Goal: Information Seeking & Learning: Learn about a topic

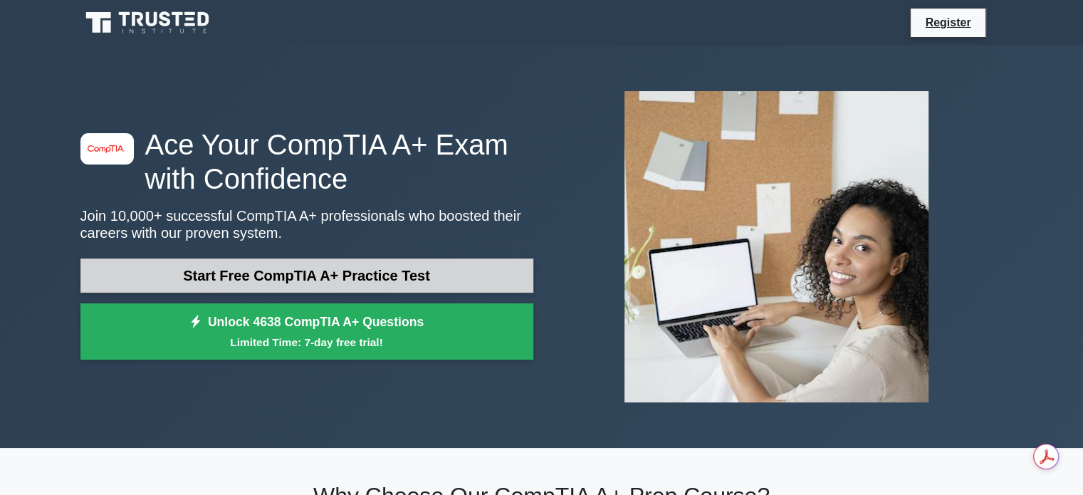
click at [273, 276] on link "Start Free CompTIA A+ Practice Test" at bounding box center [306, 275] width 453 height 34
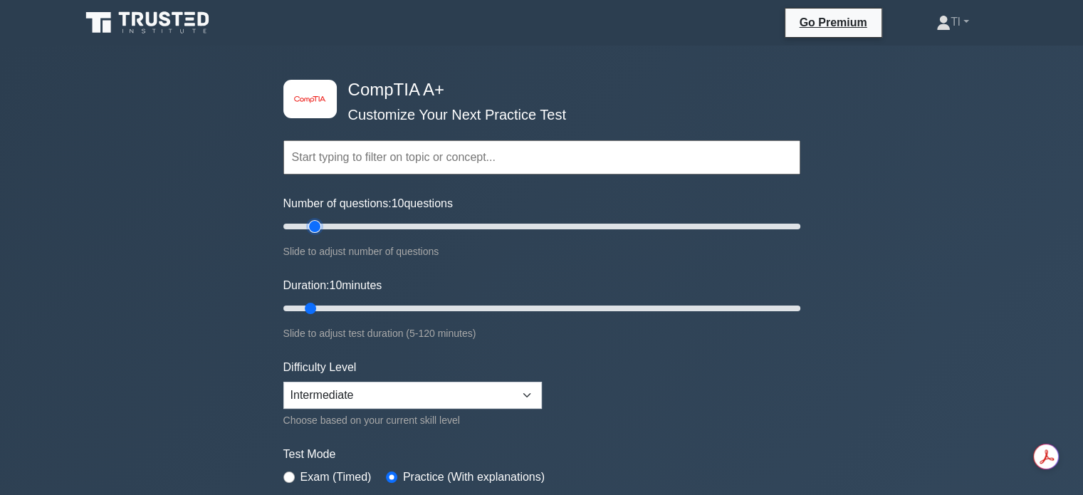
type input "15"
click at [312, 222] on input "Number of questions: 10 questions" at bounding box center [541, 226] width 517 height 17
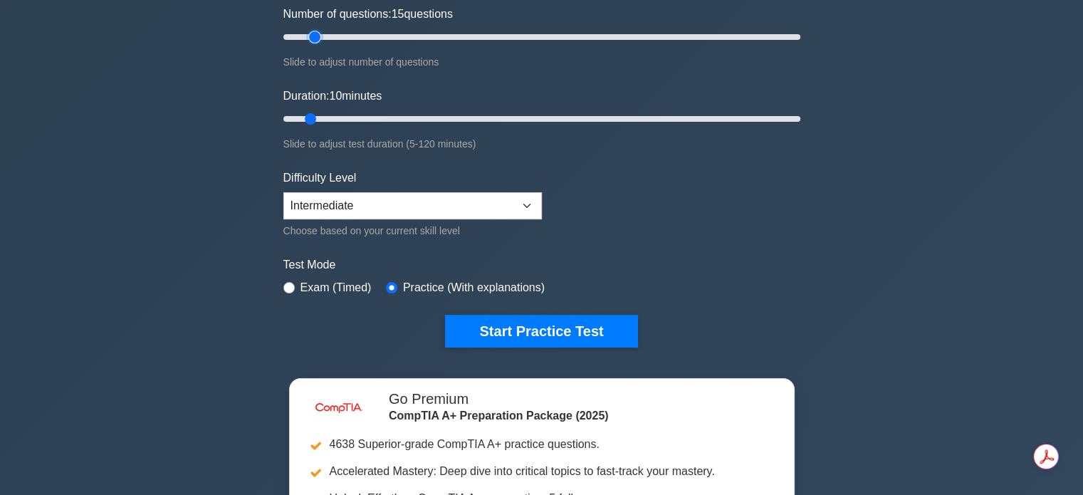
scroll to position [237, 0]
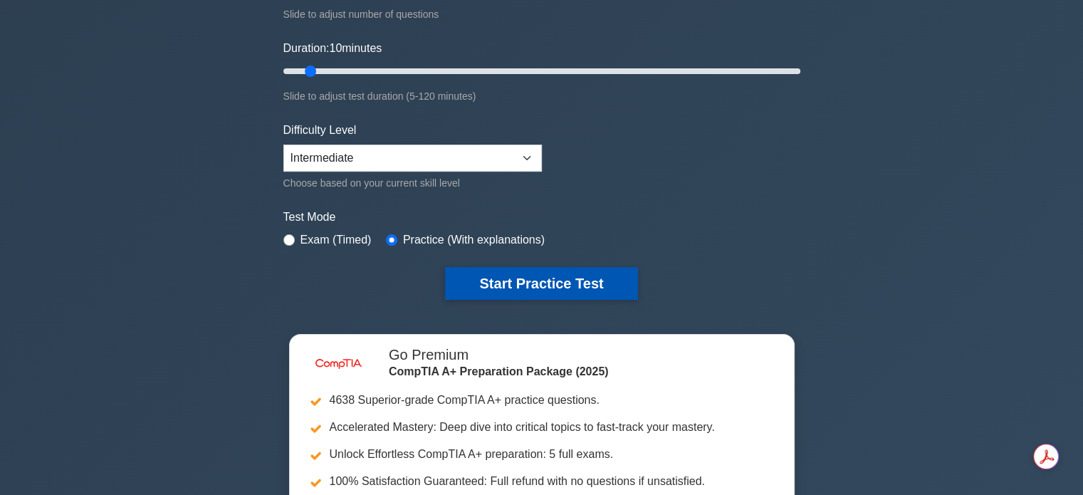
click at [532, 284] on button "Start Practice Test" at bounding box center [541, 283] width 192 height 33
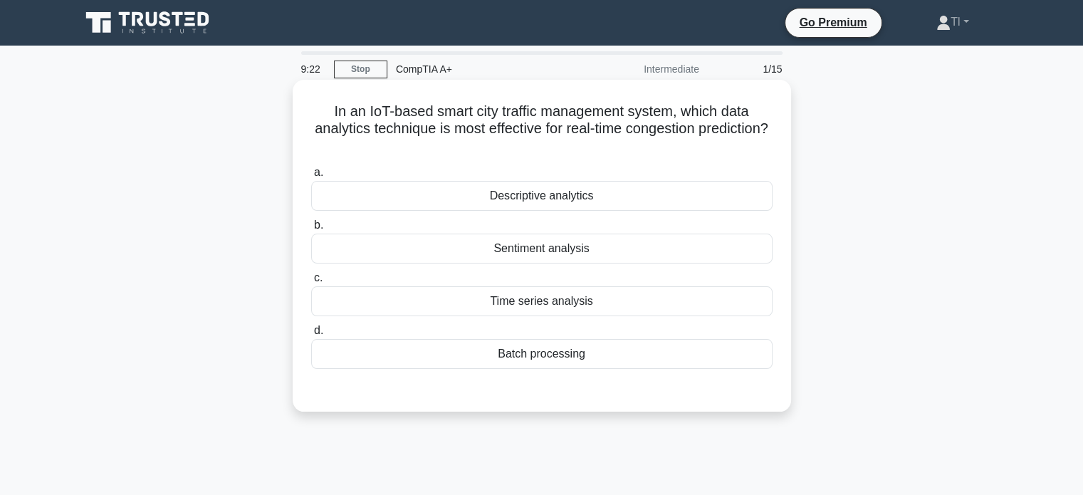
click at [560, 303] on div "Time series analysis" at bounding box center [541, 301] width 461 height 30
click at [311, 283] on input "c. Time series analysis" at bounding box center [311, 277] width 0 height 9
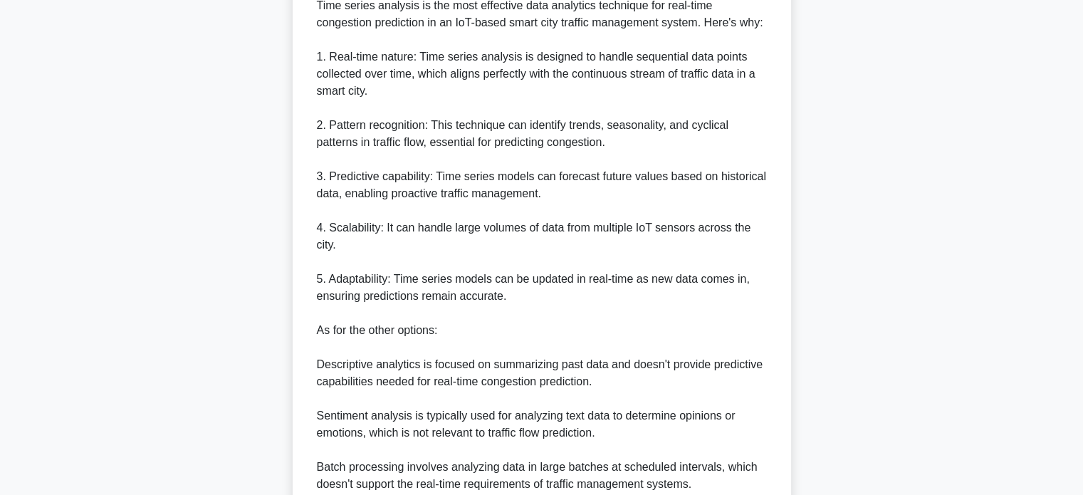
scroll to position [552, 0]
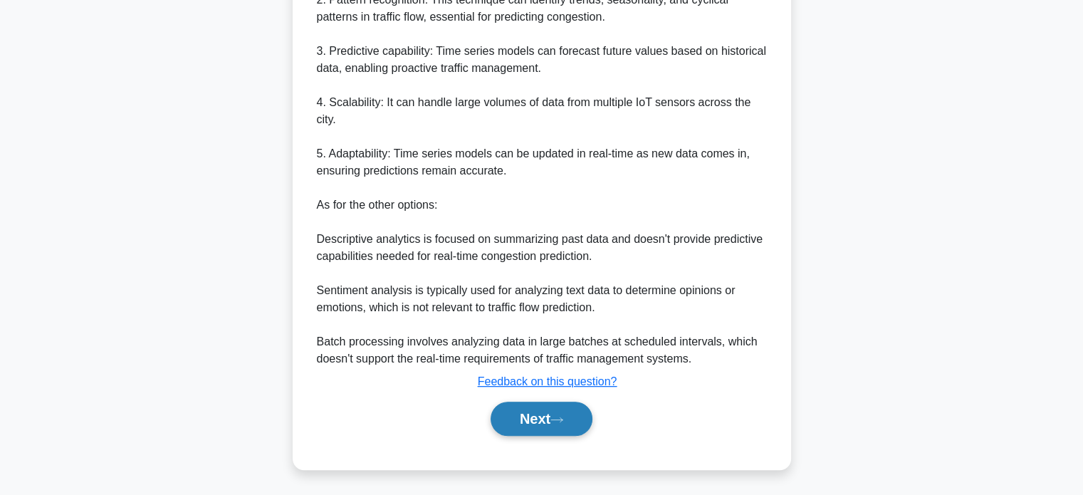
click at [527, 412] on button "Next" at bounding box center [541, 419] width 102 height 34
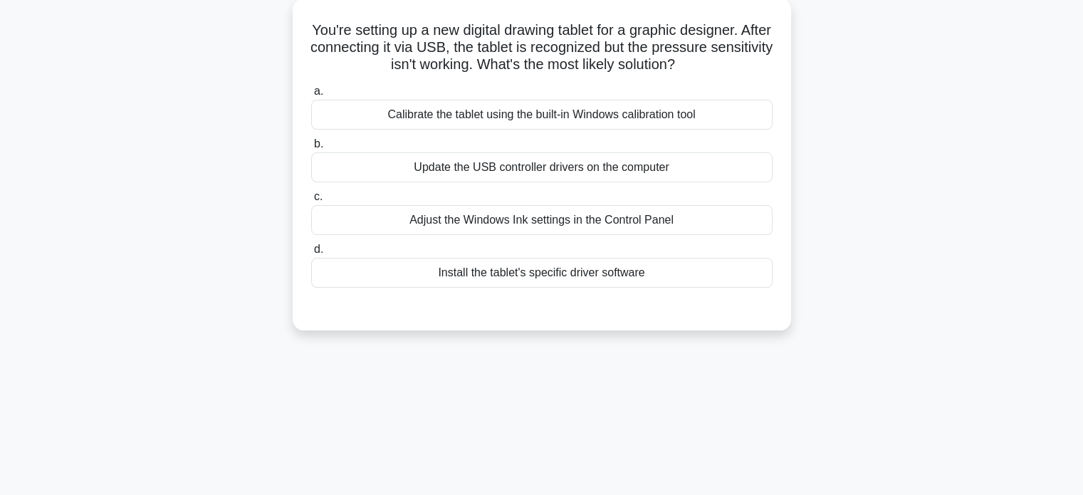
scroll to position [0, 0]
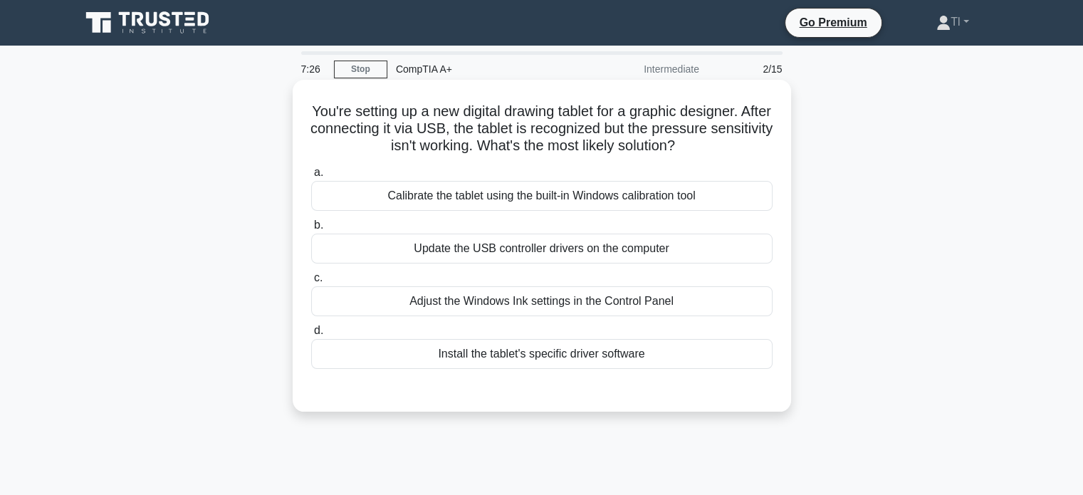
click at [558, 304] on div "Adjust the Windows Ink settings in the Control Panel" at bounding box center [541, 301] width 461 height 30
click at [311, 283] on input "c. Adjust the Windows Ink settings in the Control Panel" at bounding box center [311, 277] width 0 height 9
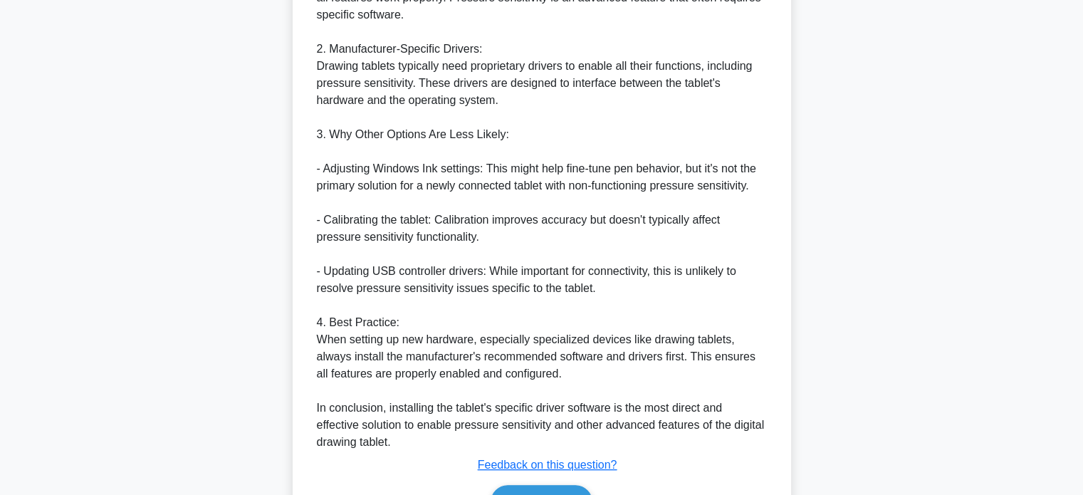
scroll to position [605, 0]
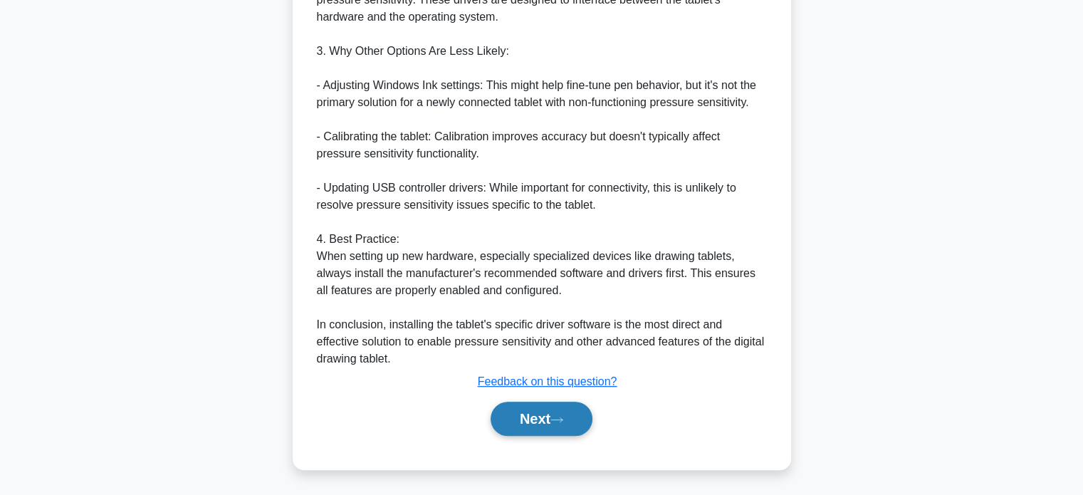
click at [530, 414] on button "Next" at bounding box center [541, 419] width 102 height 34
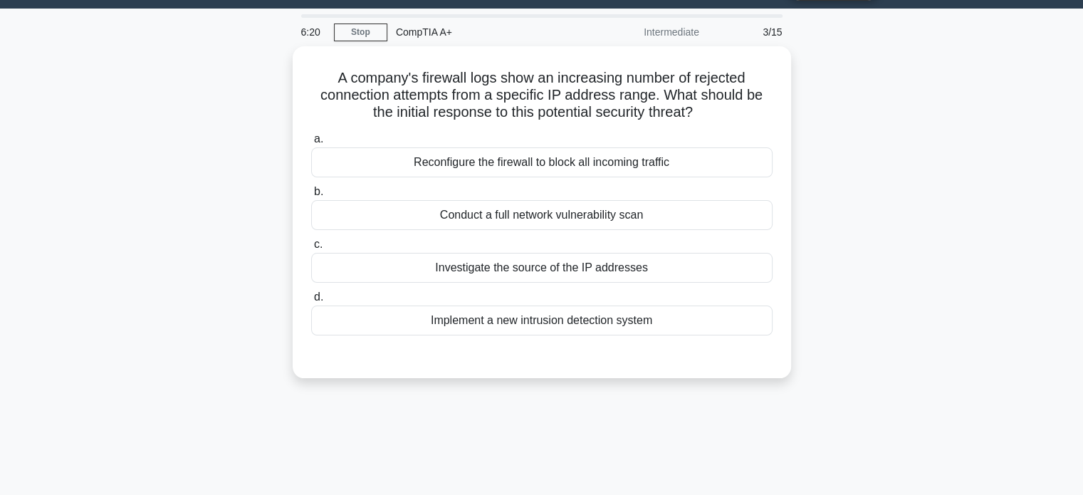
scroll to position [0, 0]
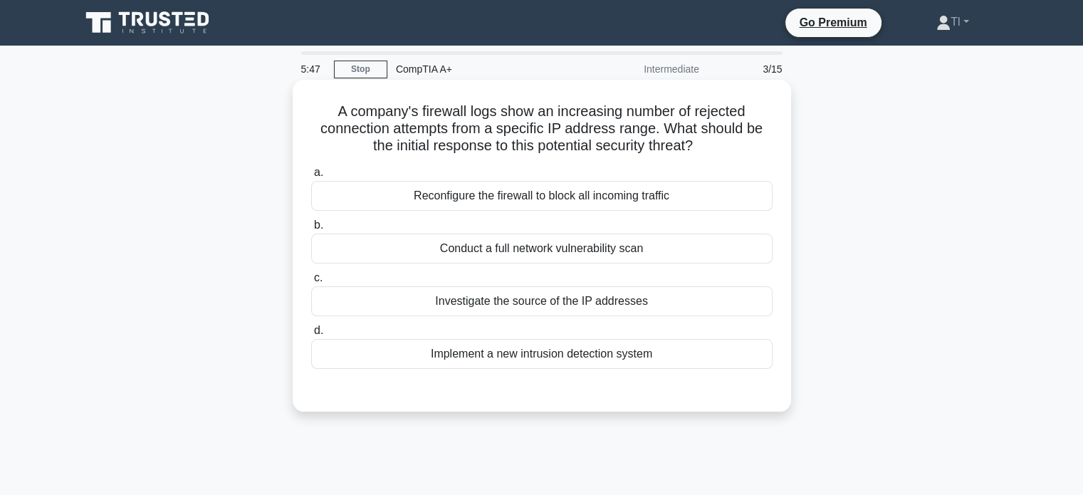
click at [565, 300] on div "Investigate the source of the IP addresses" at bounding box center [541, 301] width 461 height 30
click at [311, 283] on input "c. Investigate the source of the IP addresses" at bounding box center [311, 277] width 0 height 9
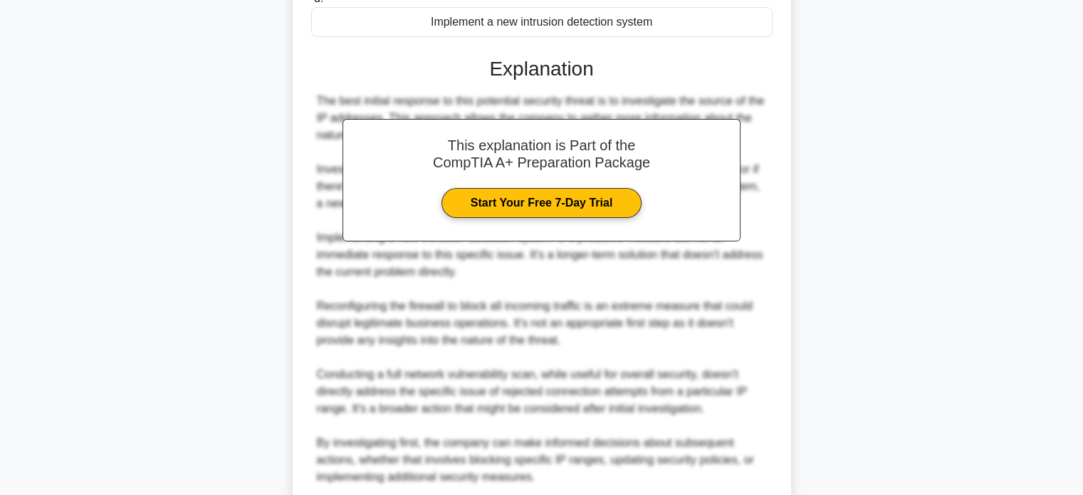
scroll to position [450, 0]
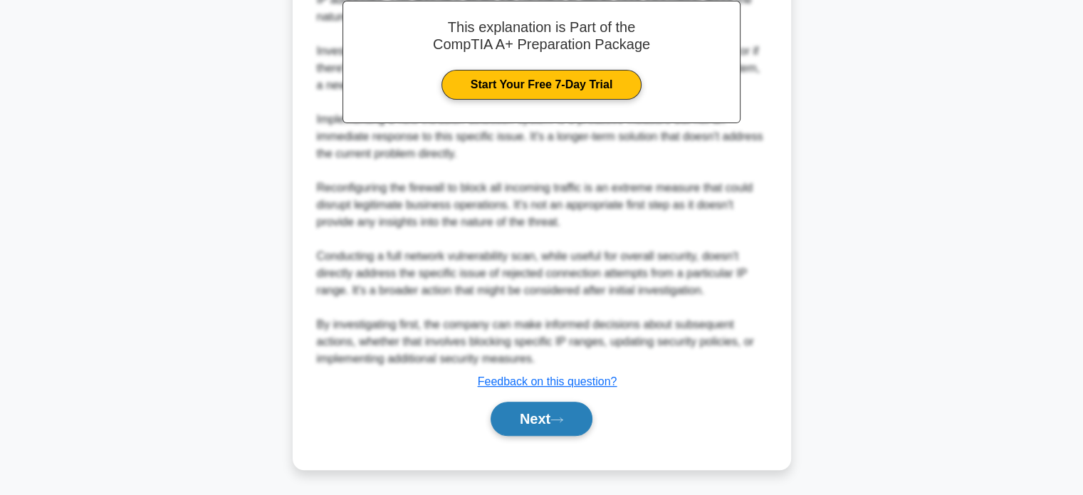
click at [548, 406] on button "Next" at bounding box center [541, 419] width 102 height 34
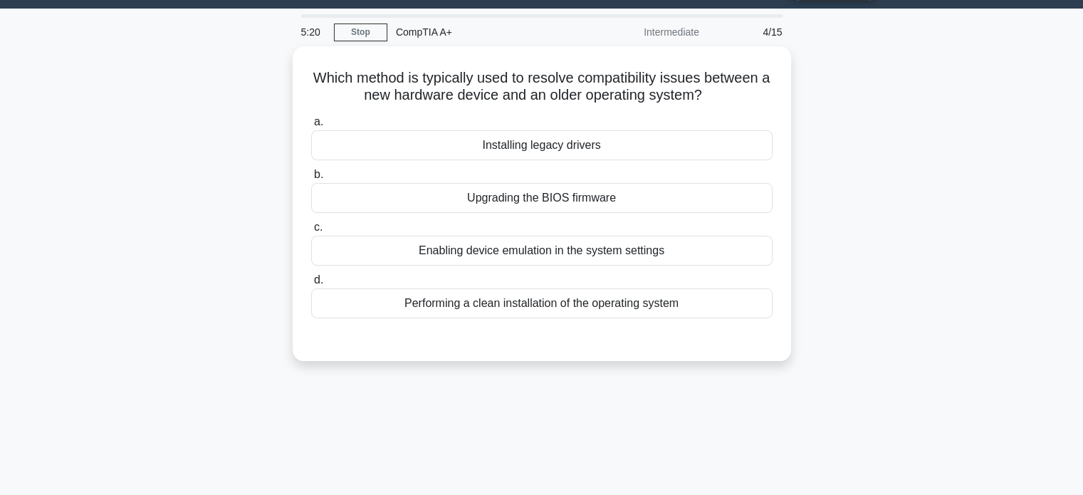
scroll to position [0, 0]
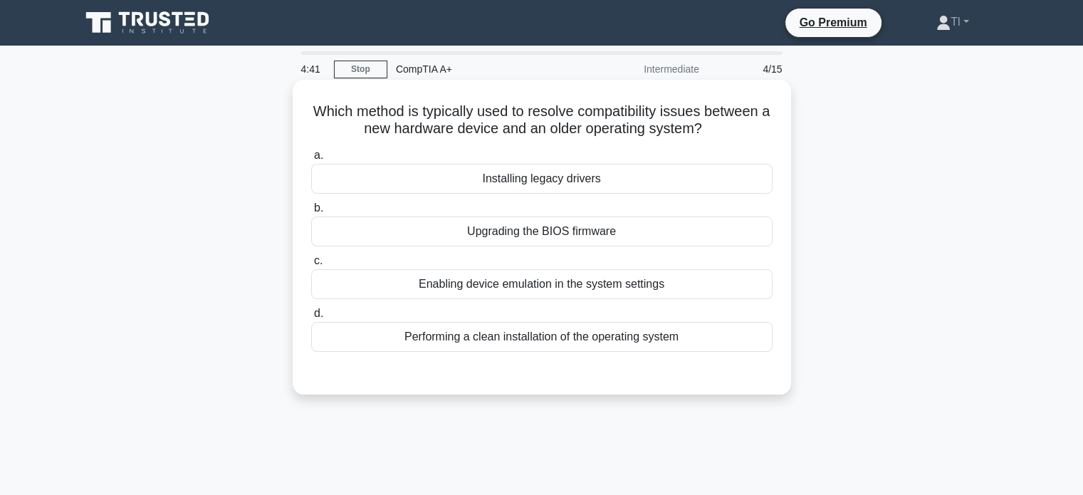
click at [584, 340] on div "Performing a clean installation of the operating system" at bounding box center [541, 337] width 461 height 30
click at [311, 318] on input "d. Performing a clean installation of the operating system" at bounding box center [311, 313] width 0 height 9
